Goal: Task Accomplishment & Management: Complete application form

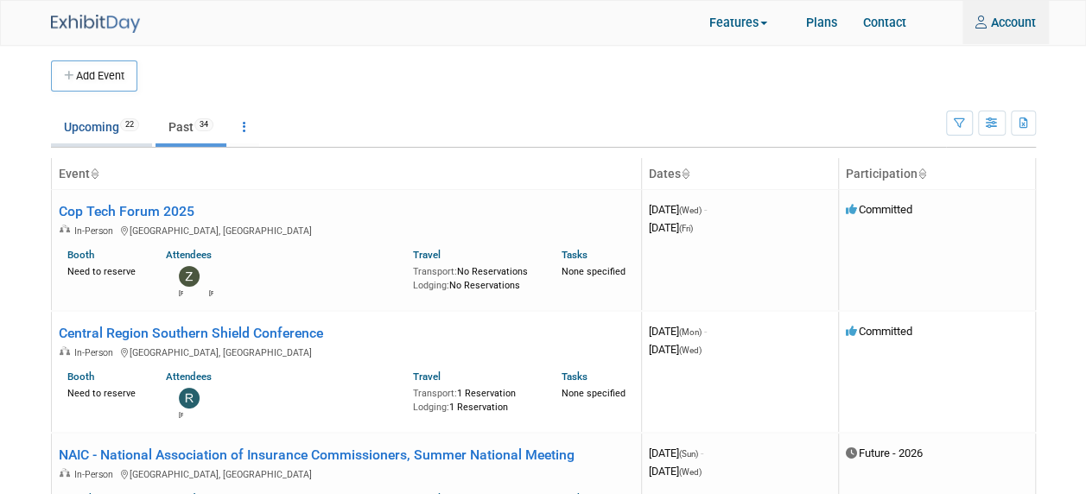
type input "[EMAIL_ADDRESS][DOMAIN_NAME]"
click at [126, 124] on span "22" at bounding box center [129, 124] width 19 height 13
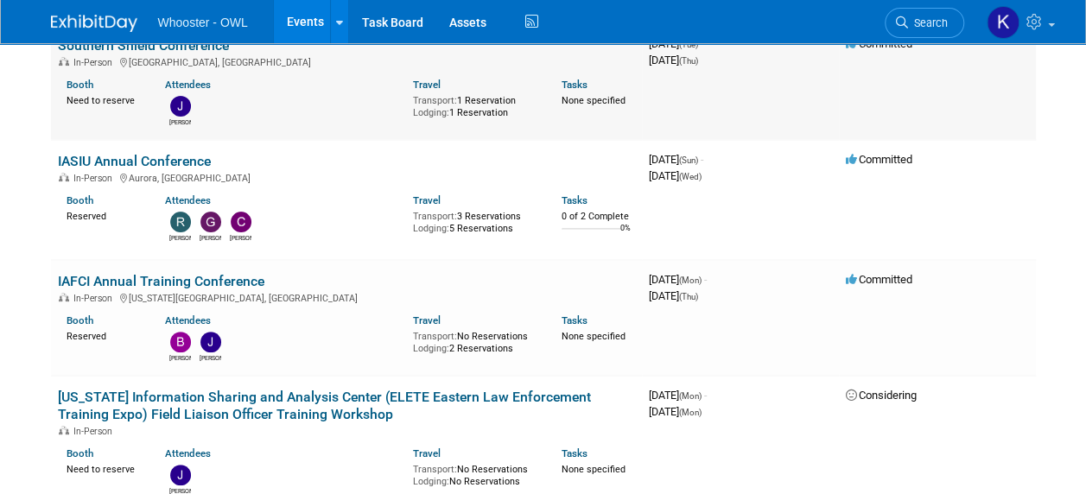
scroll to position [173, 0]
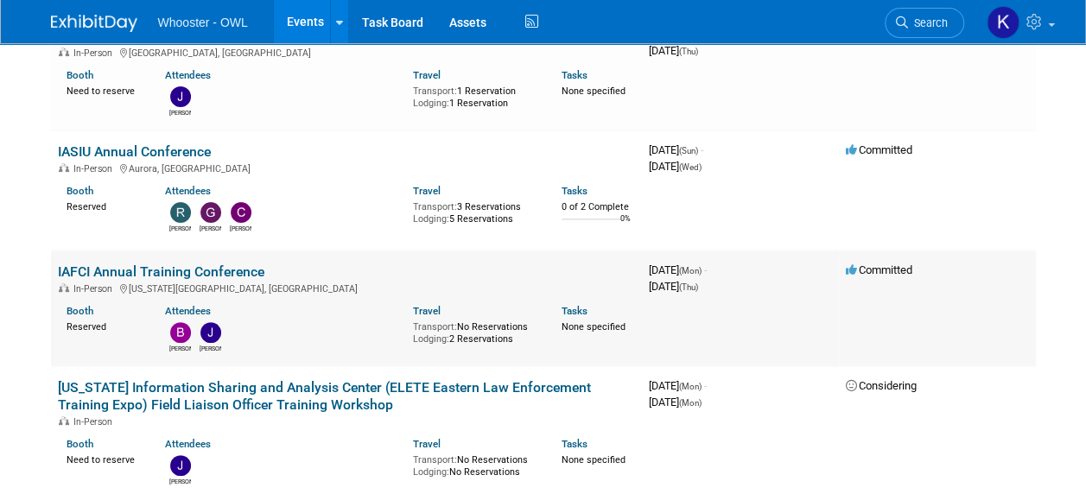
click at [180, 269] on link "IAFCI Annual Training Conference" at bounding box center [161, 271] width 206 height 16
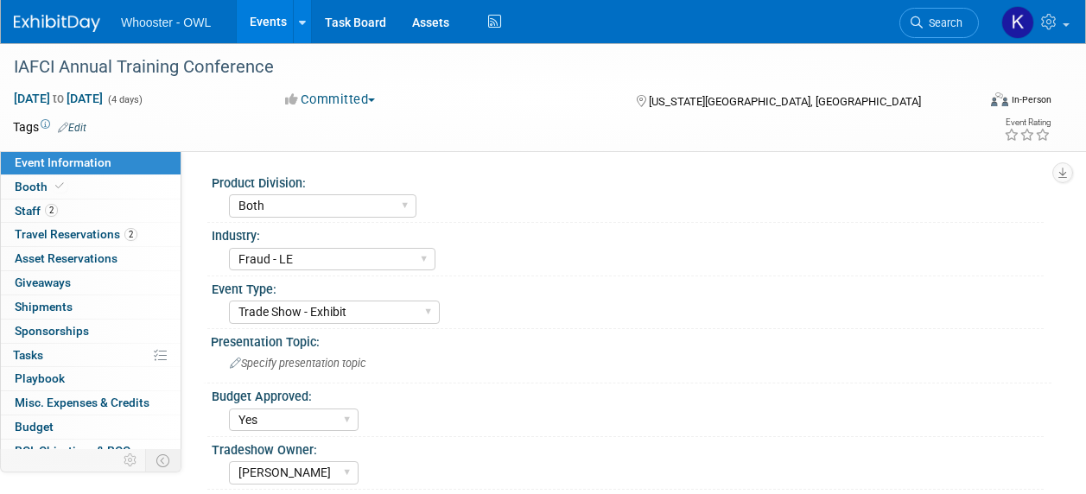
select select "Both"
select select "Fraud - LE"
select select "Trade Show - Exhibit"
select select "Yes"
select select "[PERSON_NAME]"
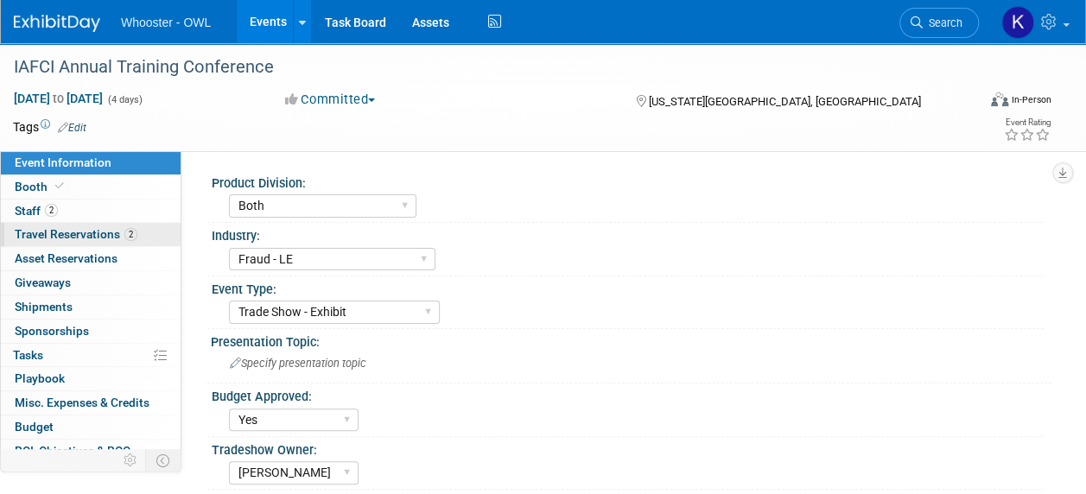
click at [130, 233] on span "2" at bounding box center [130, 234] width 13 height 13
